Goal: Go to known website: Go to known website

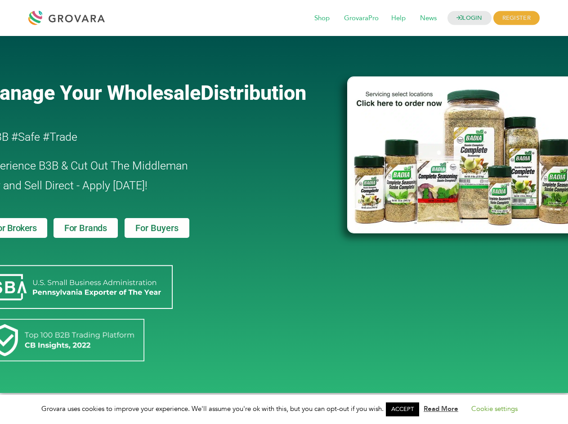
click at [405, 409] on link "ACCEPT" at bounding box center [402, 409] width 33 height 14
